Goal: Information Seeking & Learning: Learn about a topic

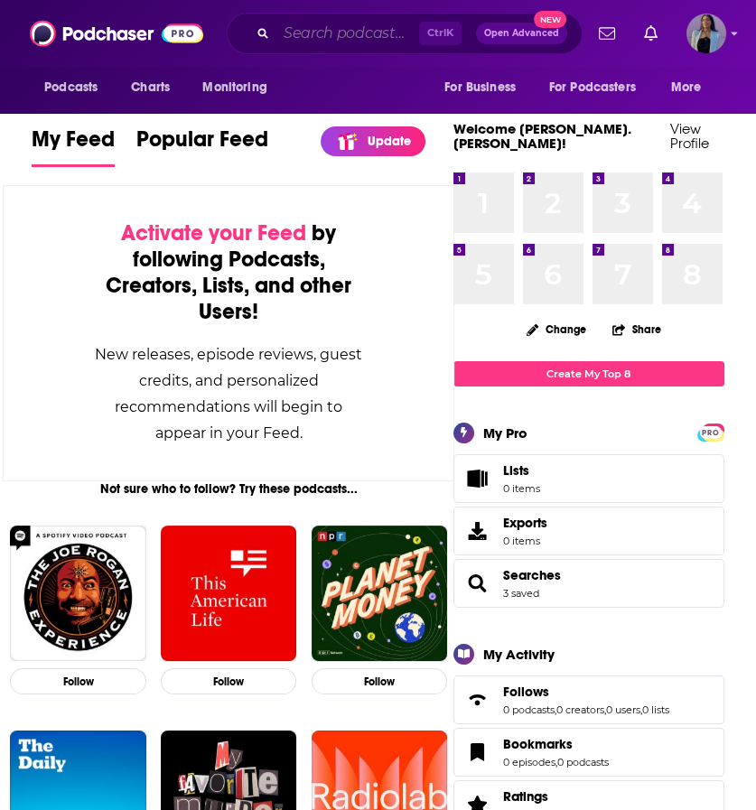
click at [328, 29] on input "Search podcasts, credits, & more..." at bounding box center [347, 33] width 143 height 29
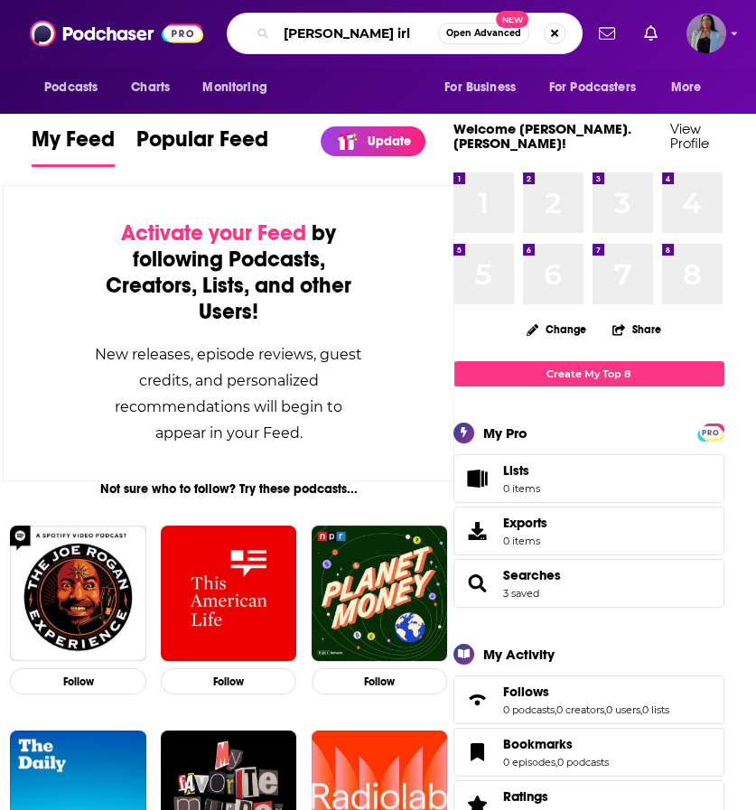
type input "[PERSON_NAME] irl"
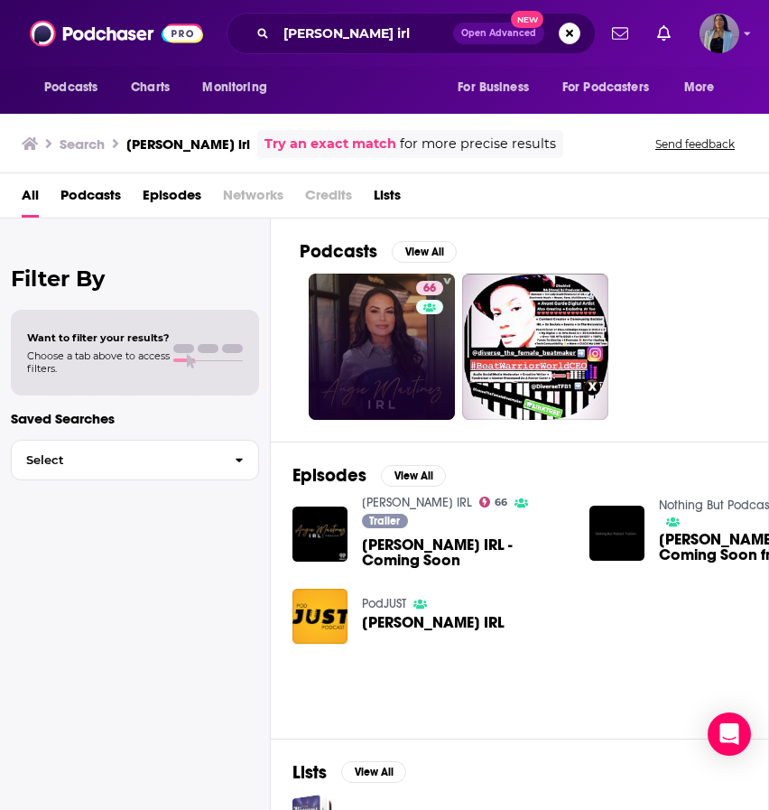
click at [354, 339] on link "66" at bounding box center [382, 347] width 146 height 146
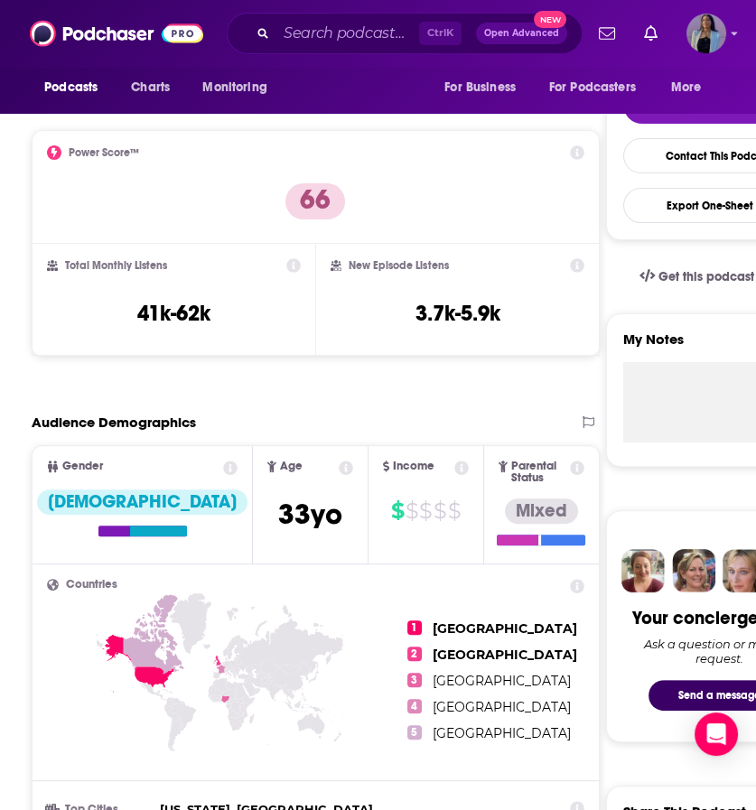
scroll to position [404, 0]
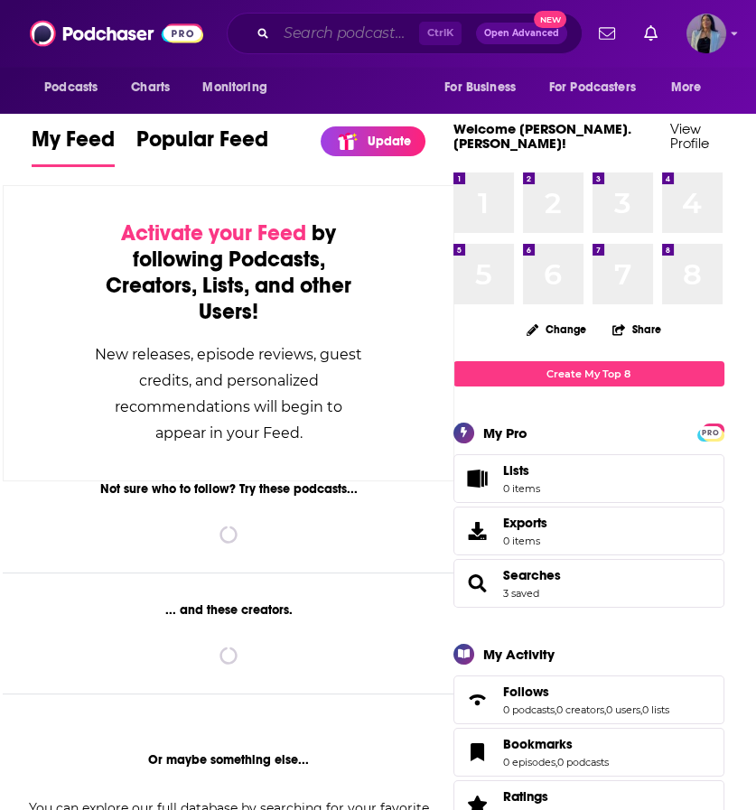
click at [341, 43] on input "Search podcasts, credits, & more..." at bounding box center [347, 33] width 143 height 29
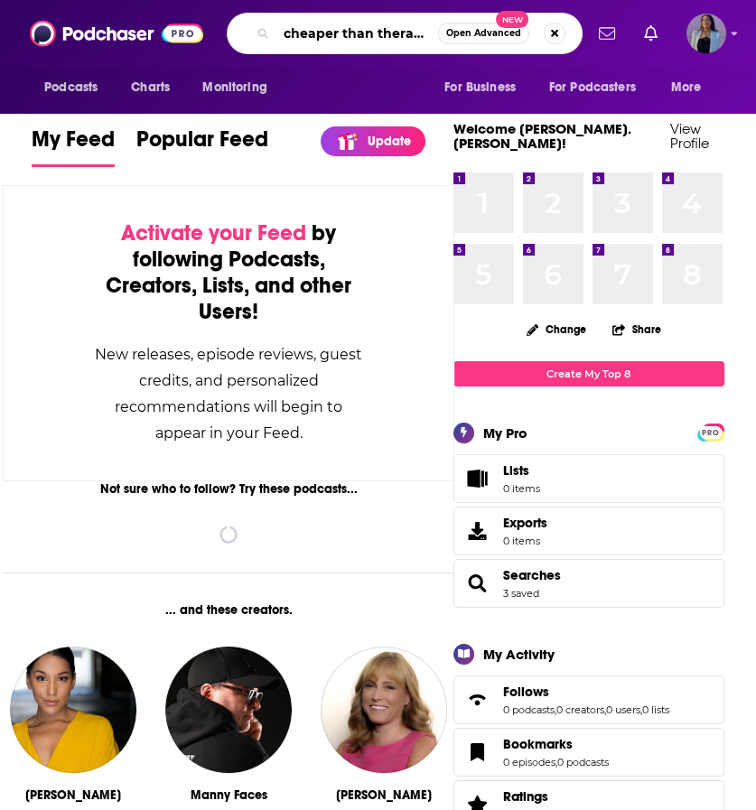
type input "cheaper than therapy"
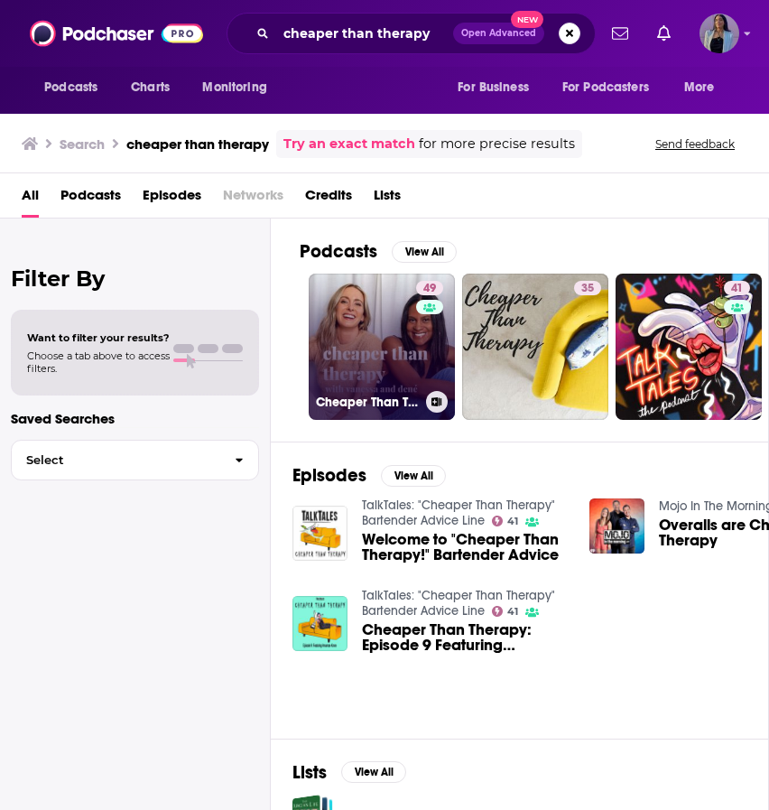
click at [350, 358] on link "49 Cheaper Than Therapy with [PERSON_NAME] and [PERSON_NAME]" at bounding box center [382, 347] width 146 height 146
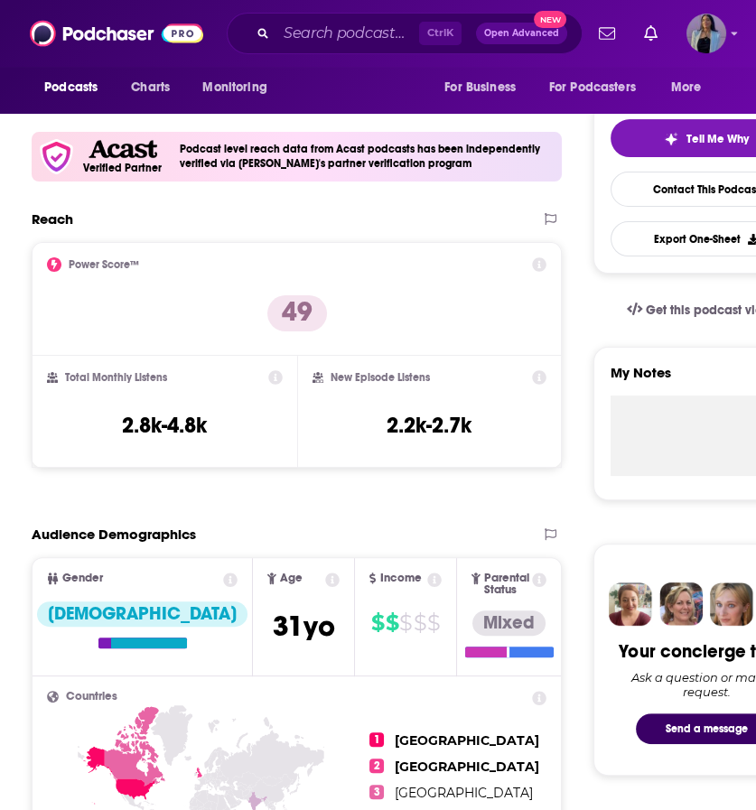
scroll to position [377, 0]
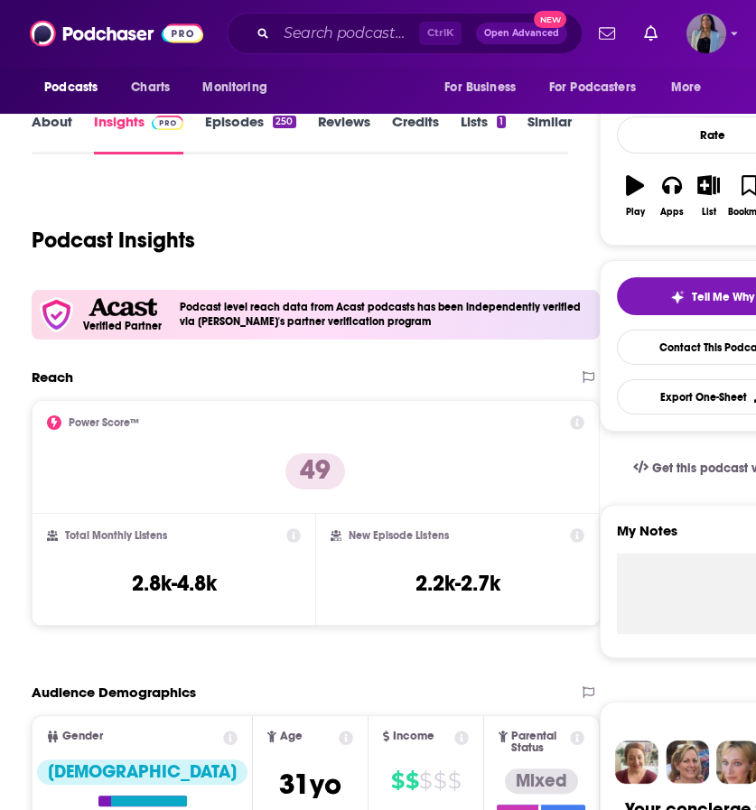
scroll to position [247, 0]
